Goal: Task Accomplishment & Management: Complete application form

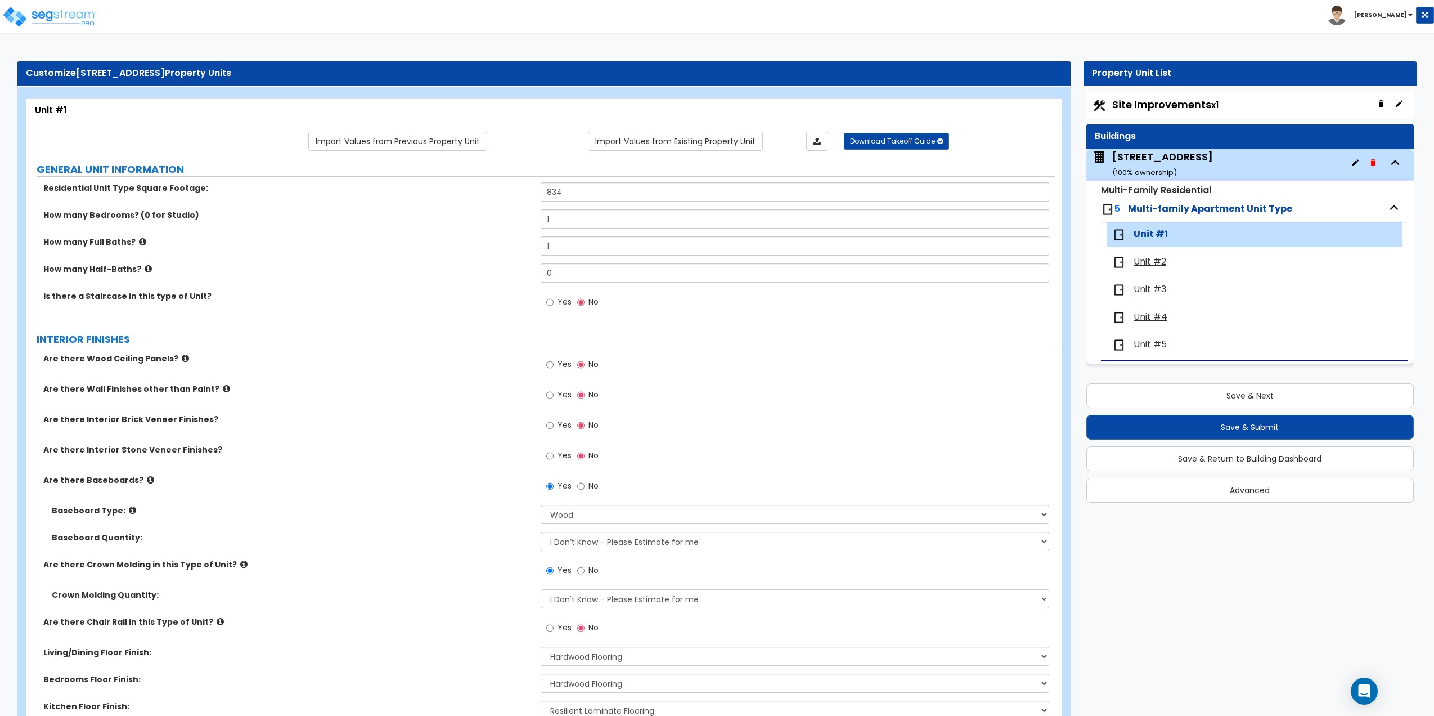
select select "1"
select select "2"
select select "3"
select select "2"
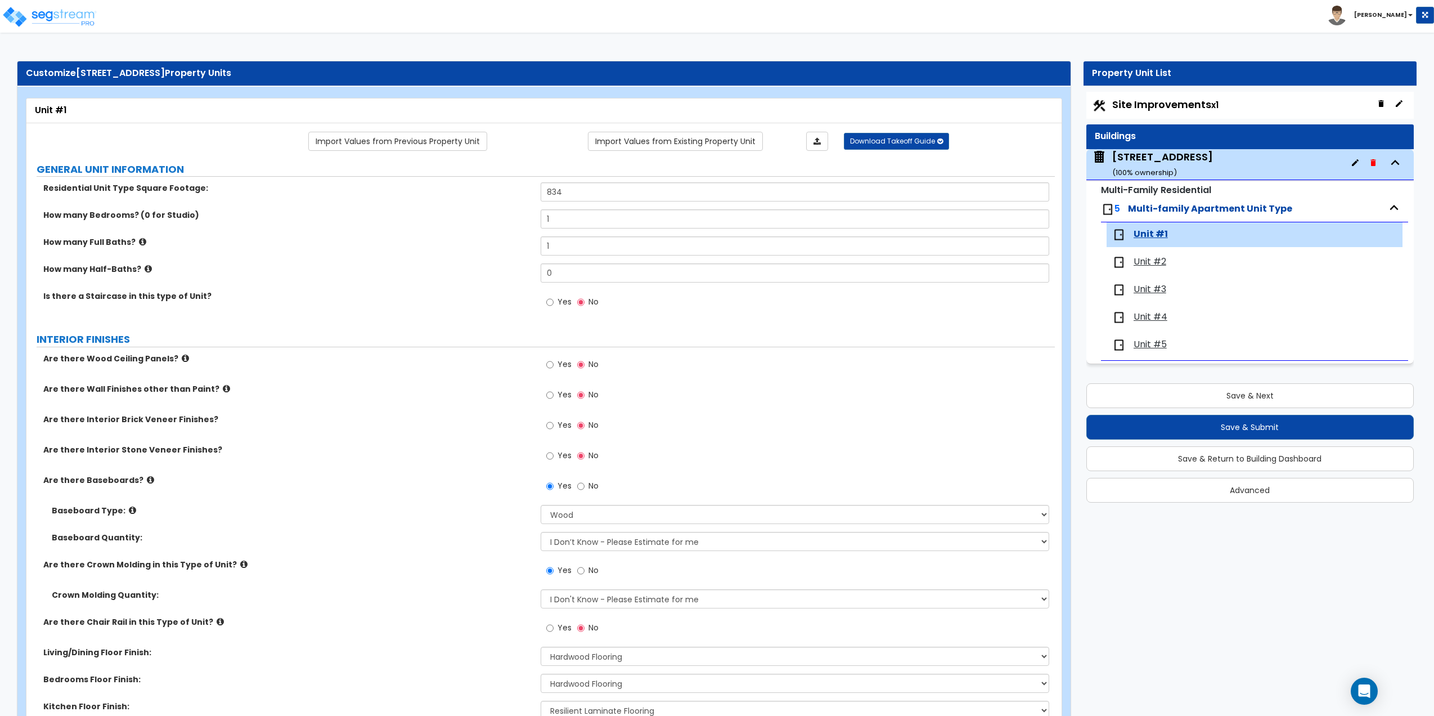
select select "3"
select select "1"
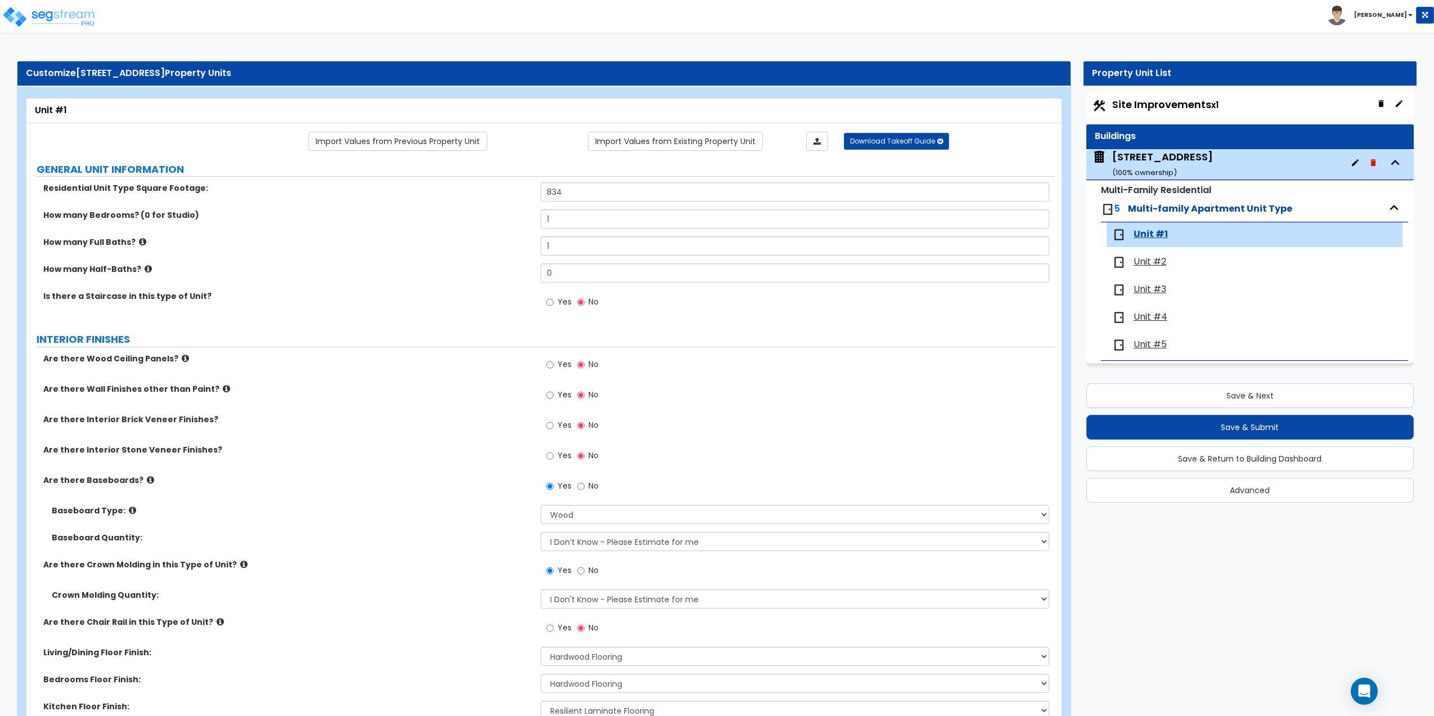
select select "1"
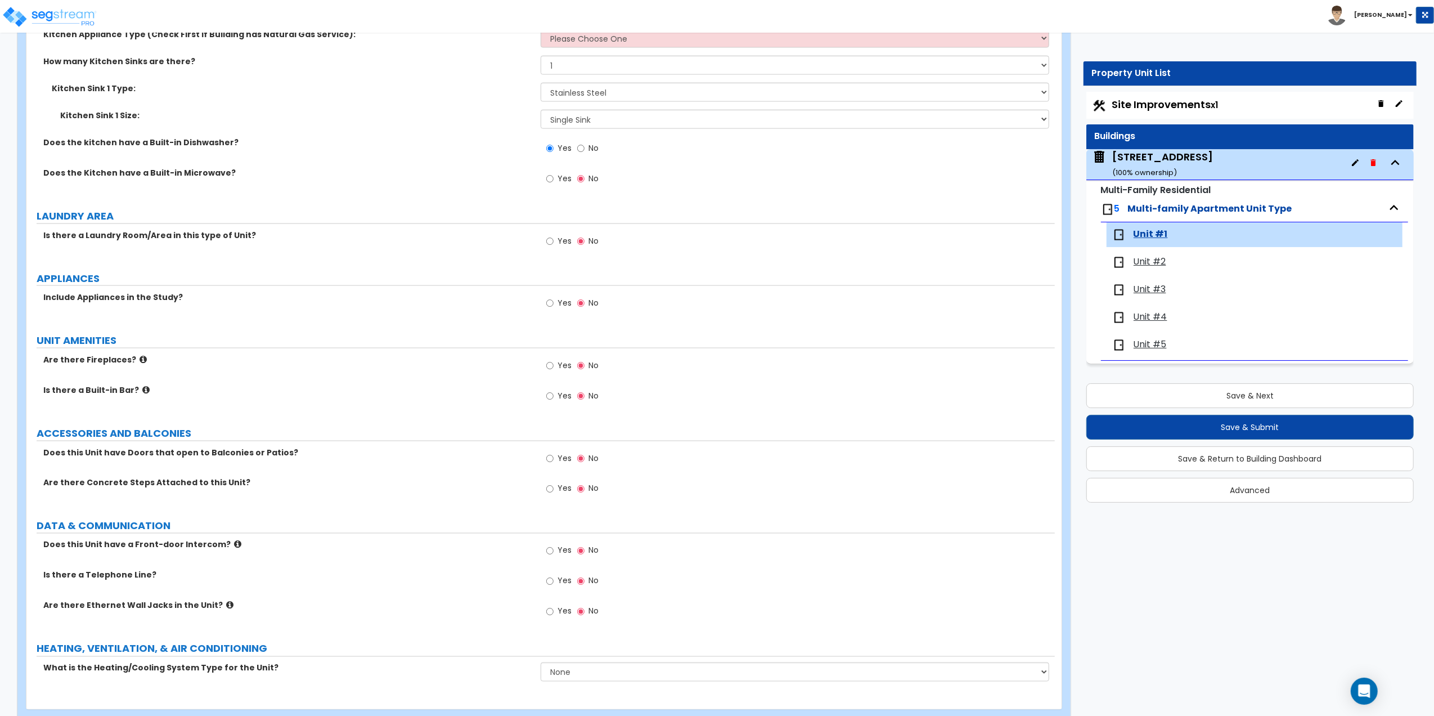
scroll to position [1713, 0]
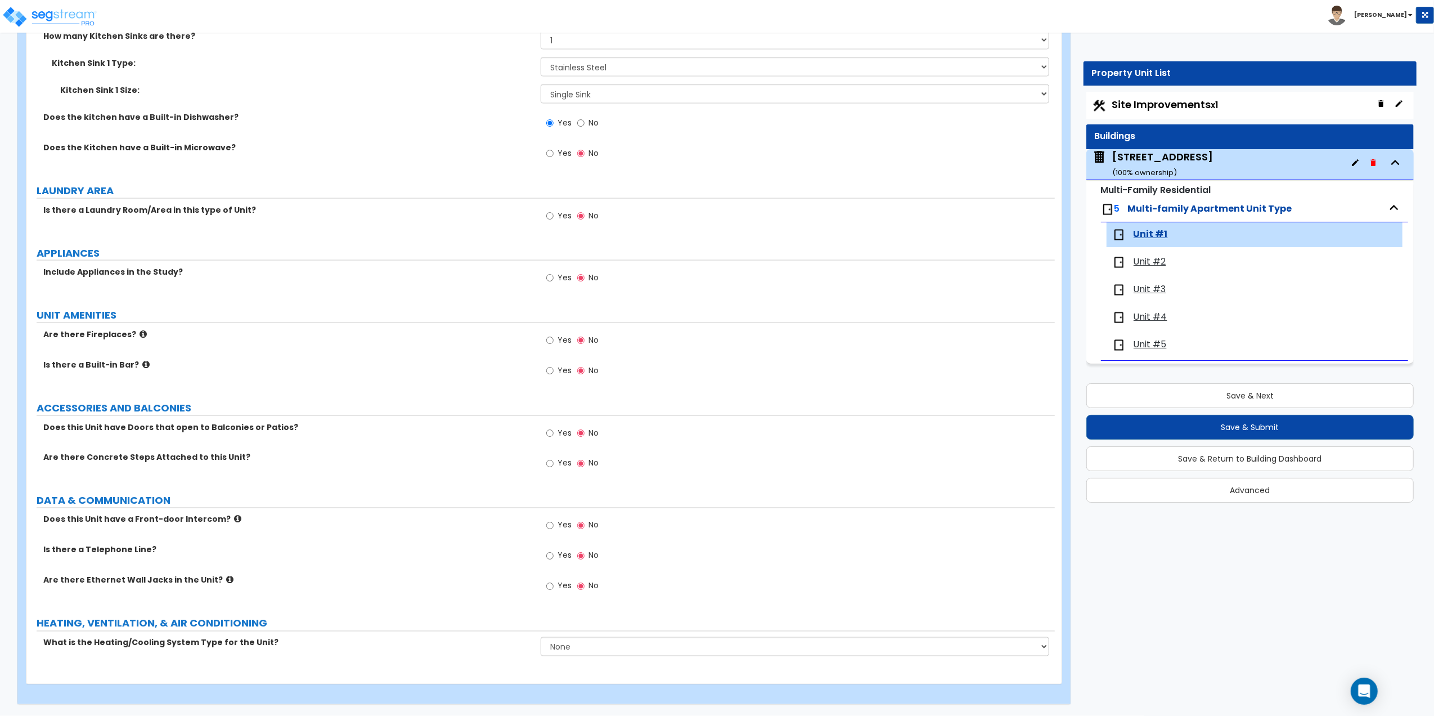
click at [556, 586] on label "Yes" at bounding box center [558, 587] width 25 height 19
click at [554, 586] on input "Yes" at bounding box center [549, 586] width 7 height 12
click at [585, 640] on select "None Heat Only Centralized Heating & Cooling Thru Wall Air Conditioners Mini Sp…" at bounding box center [795, 646] width 509 height 19
select select "1"
click at [541, 637] on select "None Heat Only Centralized Heating & Cooling Thru Wall Air Conditioners Mini Sp…" at bounding box center [795, 646] width 509 height 19
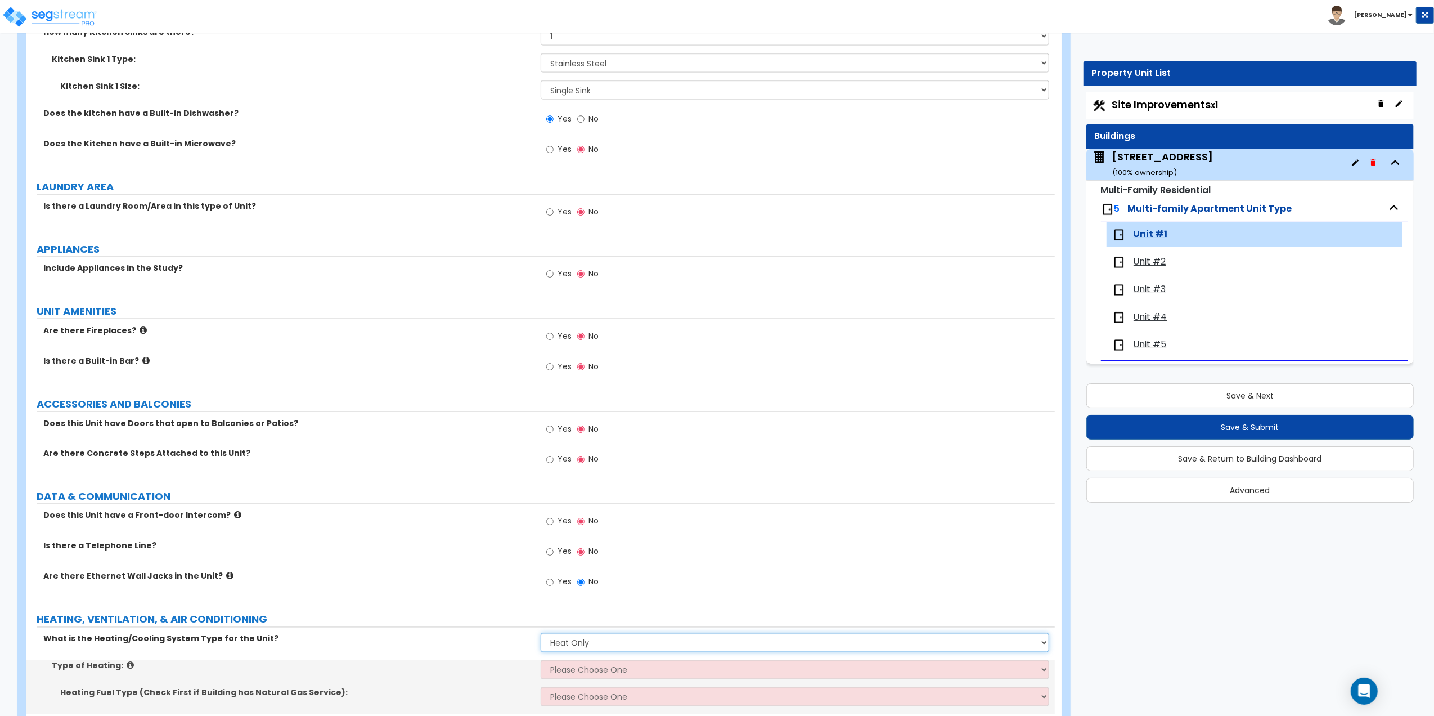
scroll to position [1768, 0]
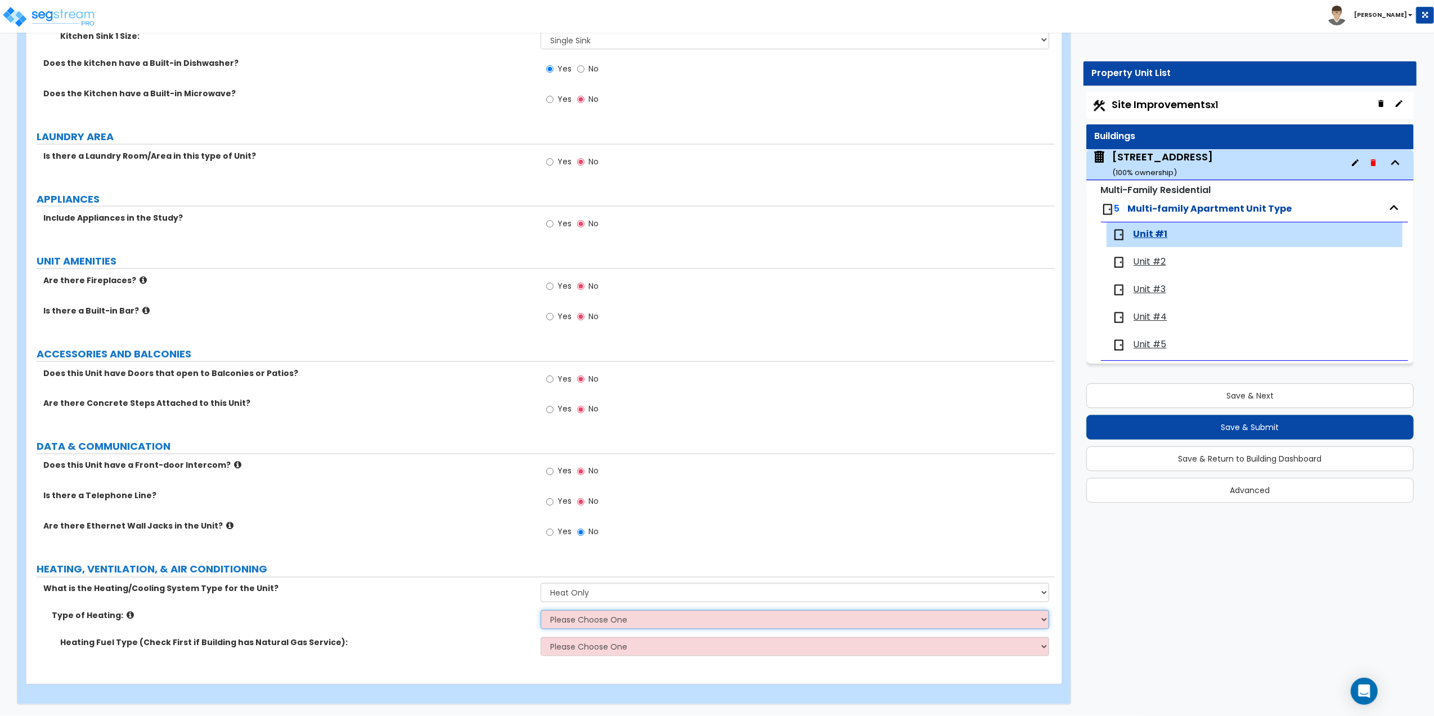
click at [581, 622] on select "Please Choose One Wall Heater Electric Baseboard Heater Hydronic Heating Radian…" at bounding box center [795, 619] width 509 height 19
select select "3"
click at [541, 610] on select "Please Choose One Wall Heater Electric Baseboard Heater Hydronic Heating Radian…" at bounding box center [795, 619] width 509 height 19
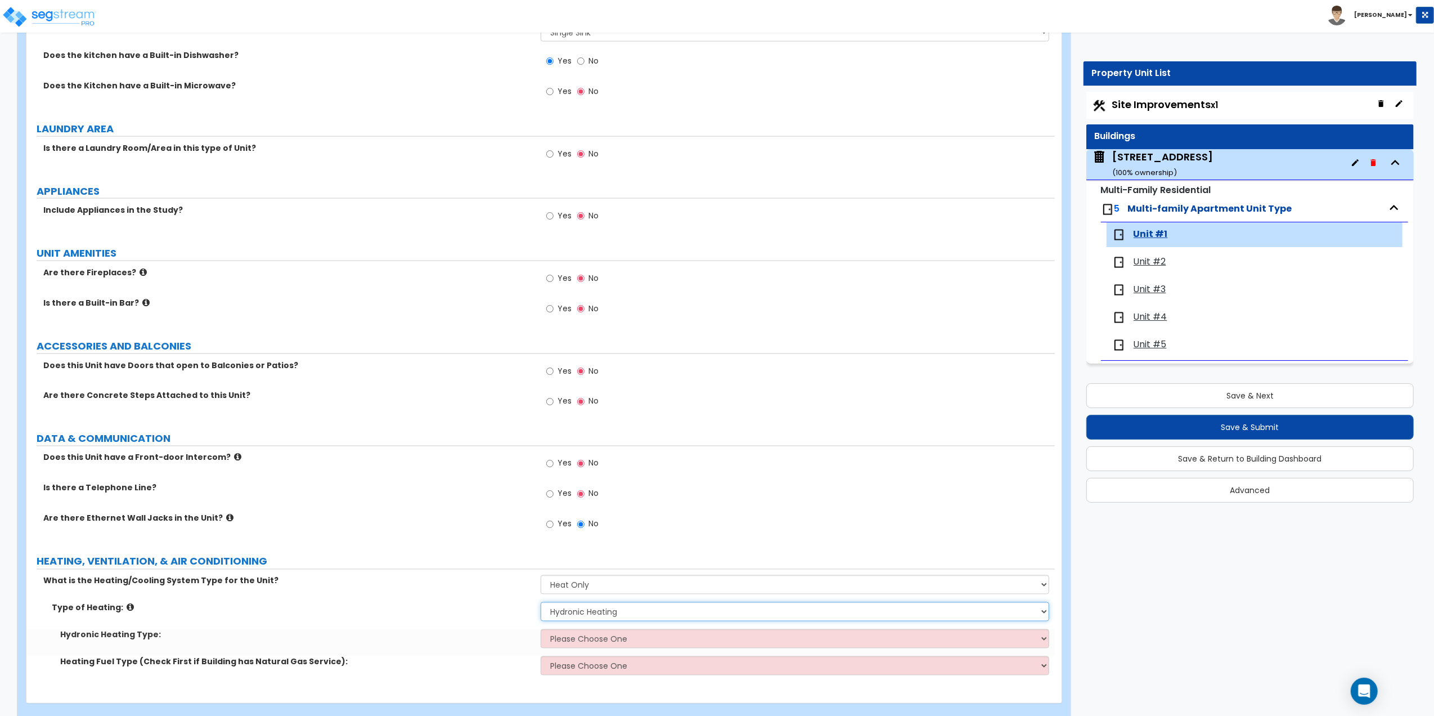
scroll to position [1795, 0]
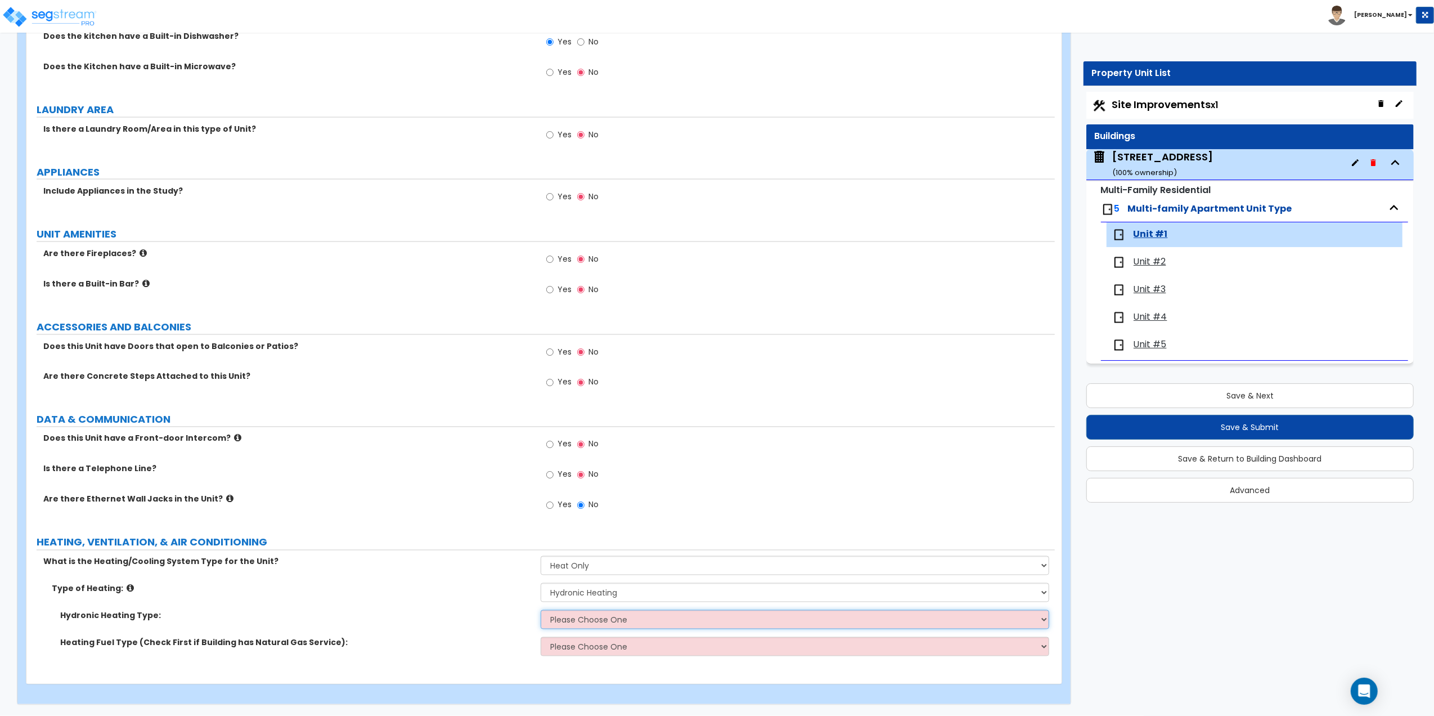
click at [572, 623] on select "Please Choose One Hydronic Radiator Hydronic Baseboard Hydronic Fin Tube Radiat…" at bounding box center [795, 619] width 509 height 19
select select "2"
click at [541, 610] on select "Please Choose One Hydronic Radiator Hydronic Baseboard Hydronic Fin Tube Radiat…" at bounding box center [795, 619] width 509 height 19
click at [581, 646] on select "Please Choose One Gas Electric" at bounding box center [795, 646] width 509 height 19
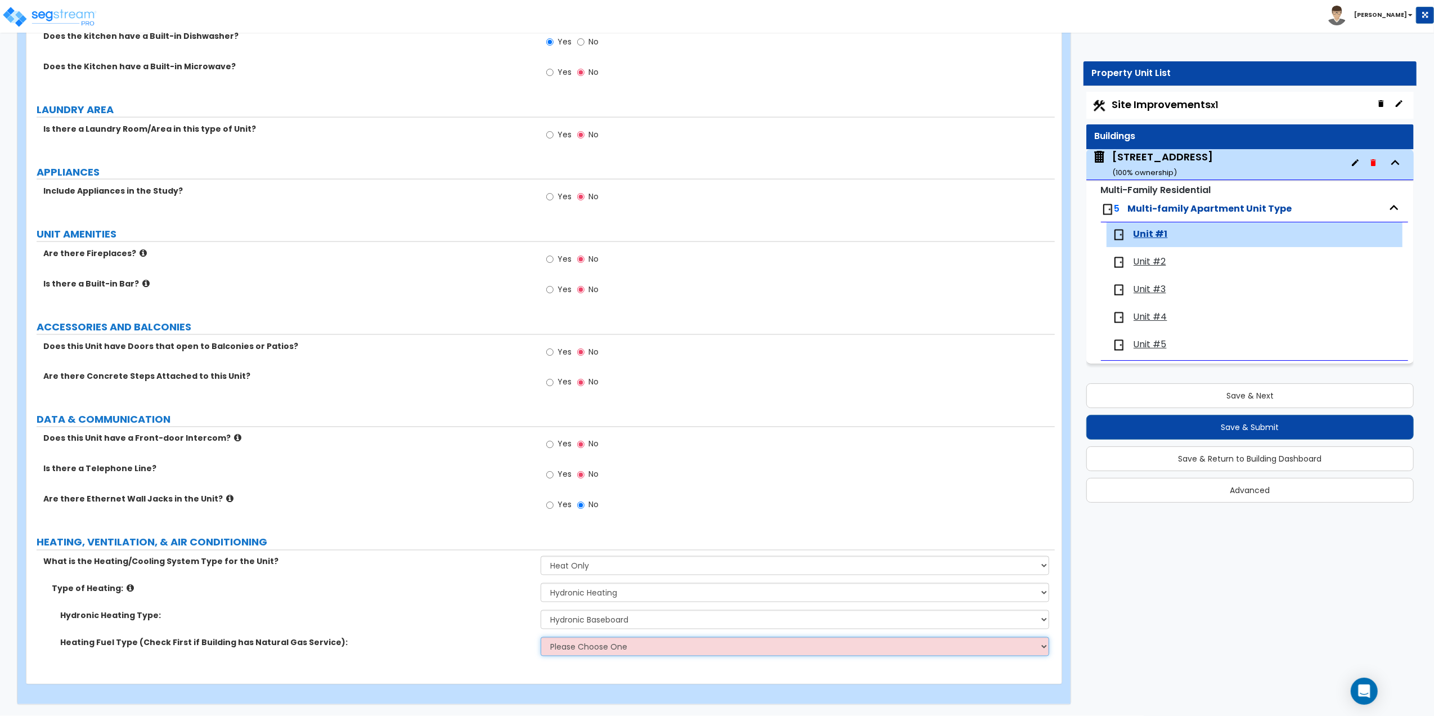
select select "1"
click at [541, 637] on select "Please Choose One Gas Electric" at bounding box center [795, 646] width 509 height 19
click at [1146, 268] on span "Unit #2" at bounding box center [1150, 261] width 33 height 13
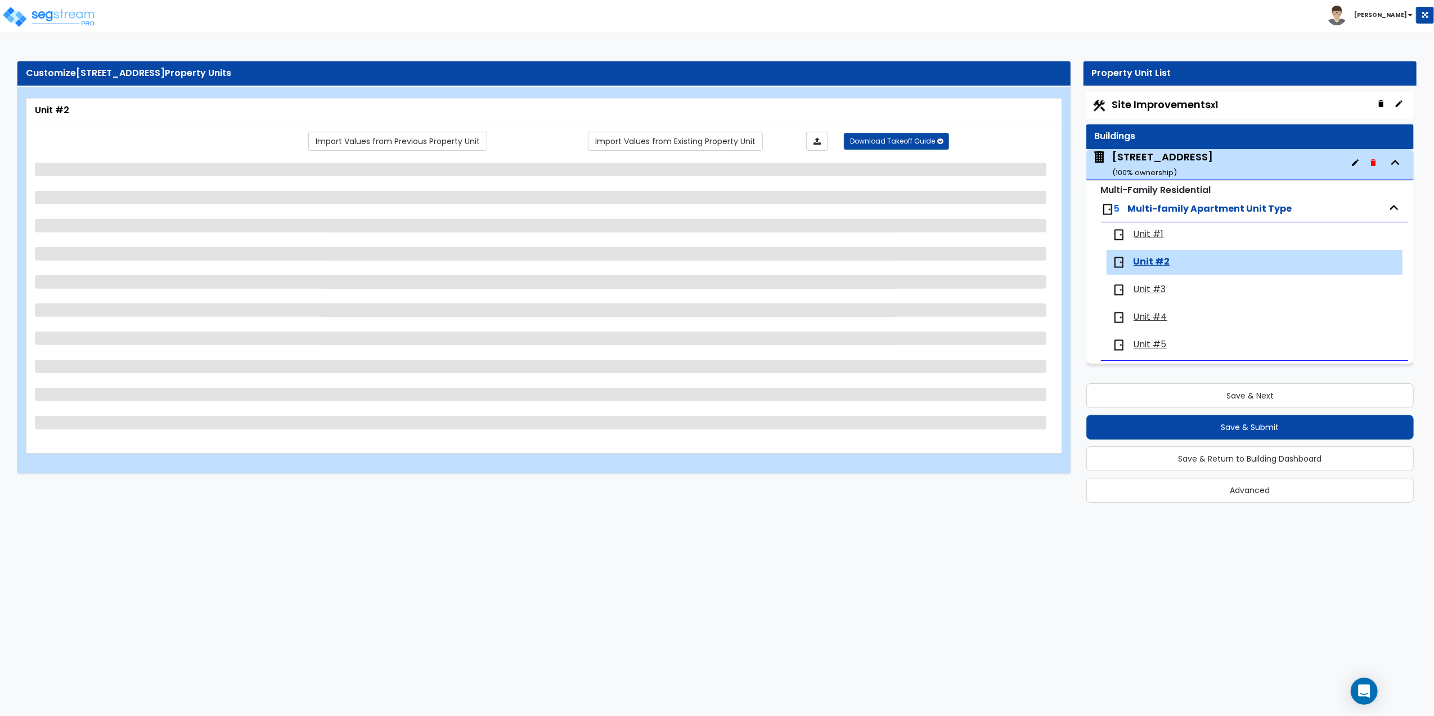
scroll to position [0, 0]
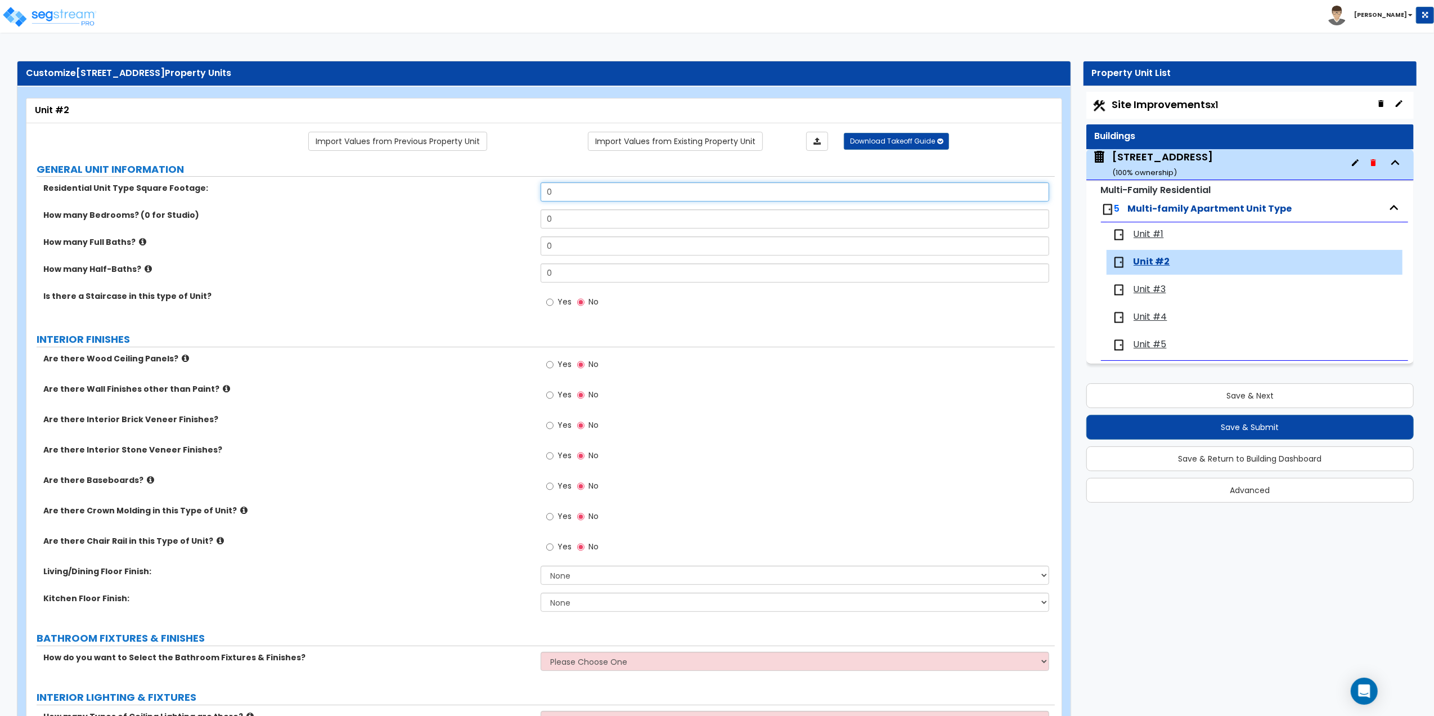
drag, startPoint x: 570, startPoint y: 192, endPoint x: 479, endPoint y: 187, distance: 90.7
click at [479, 187] on div "Residential Unit Type Square Footage: 0" at bounding box center [540, 195] width 1029 height 27
type input "490"
